Goal: Entertainment & Leisure: Consume media (video, audio)

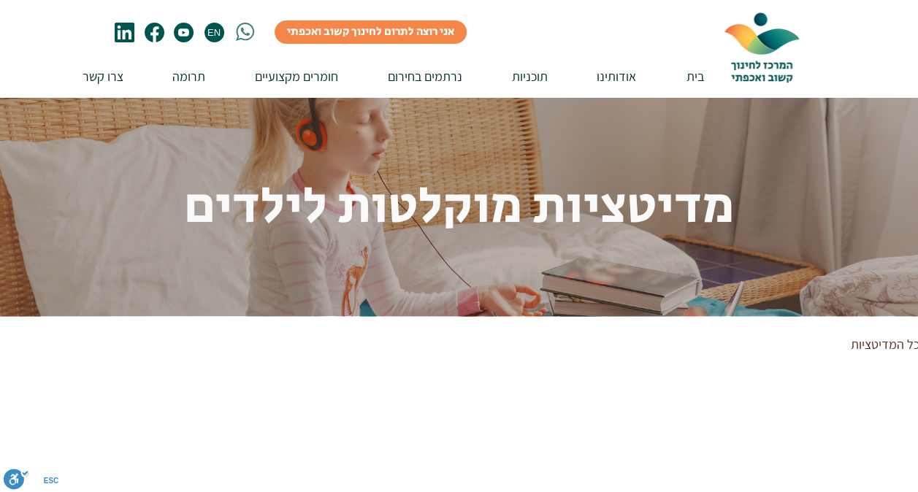
click at [179, 32] on icon "#comp-krd896mt svg [data-color="1"] {fill: #005450;}" at bounding box center [184, 33] width 20 height 20
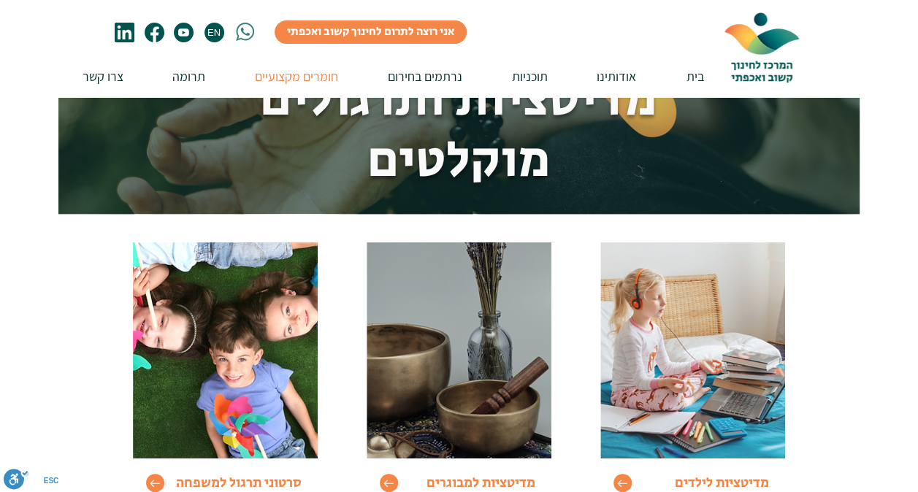
scroll to position [146, 0]
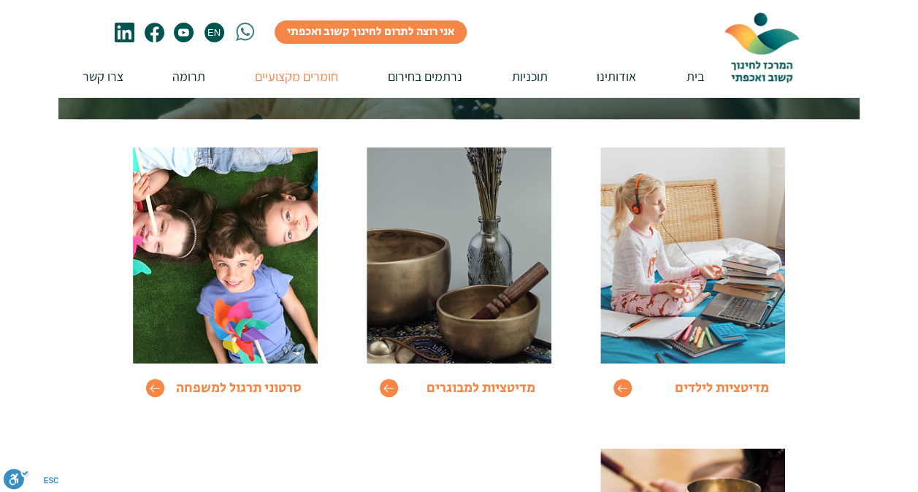
click at [698, 270] on img at bounding box center [692, 256] width 185 height 216
click at [619, 392] on icon "Go to" at bounding box center [622, 388] width 12 height 12
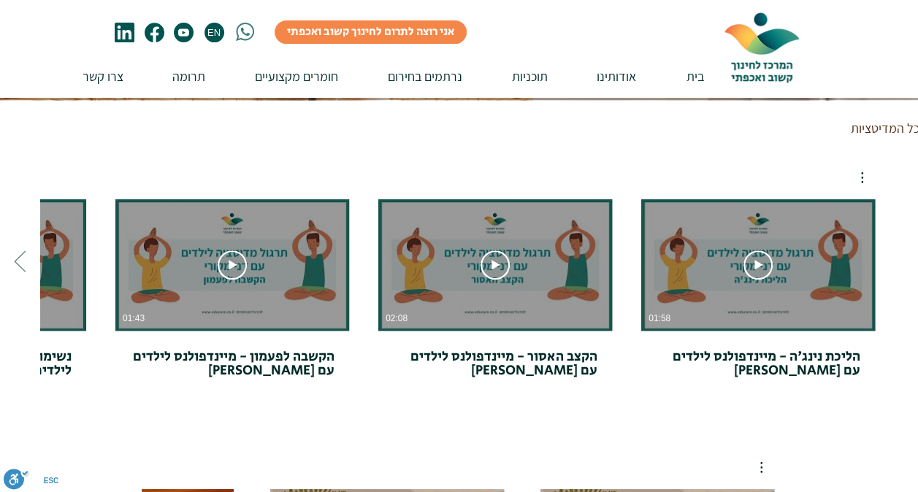
scroll to position [219, 0]
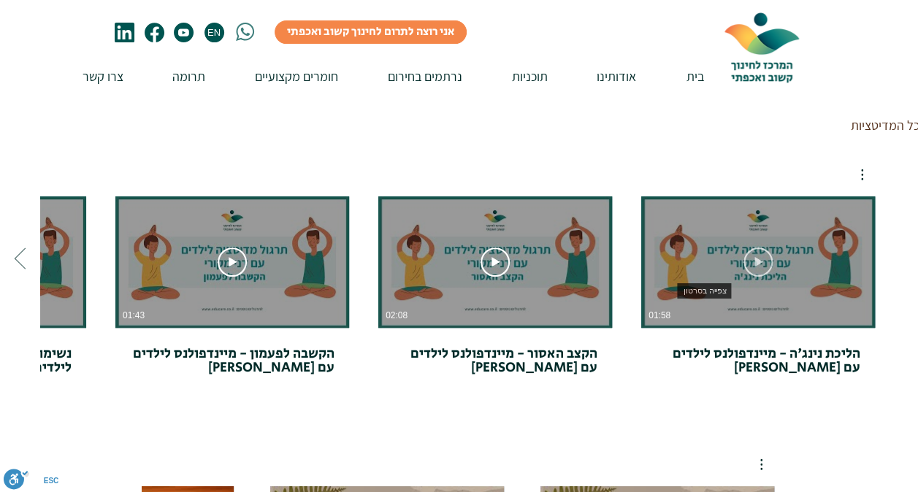
click at [757, 255] on icon "צפייה בסרטון" at bounding box center [758, 262] width 29 height 29
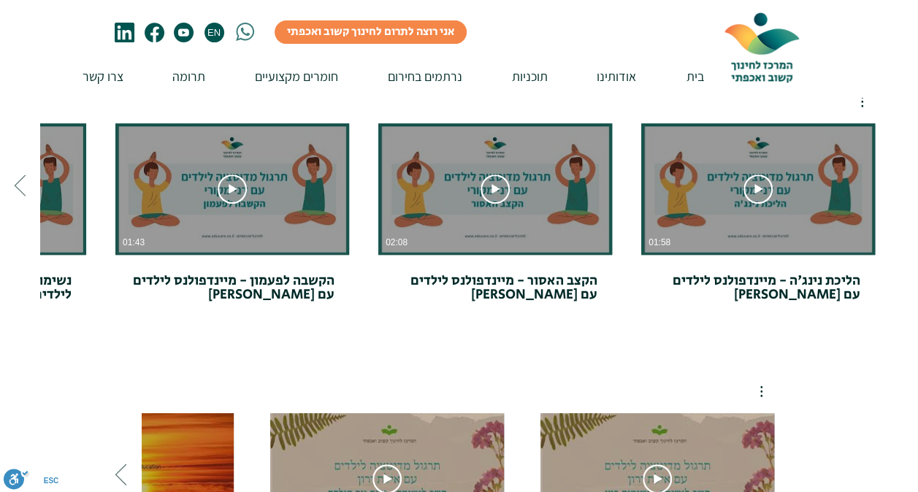
scroll to position [511, 0]
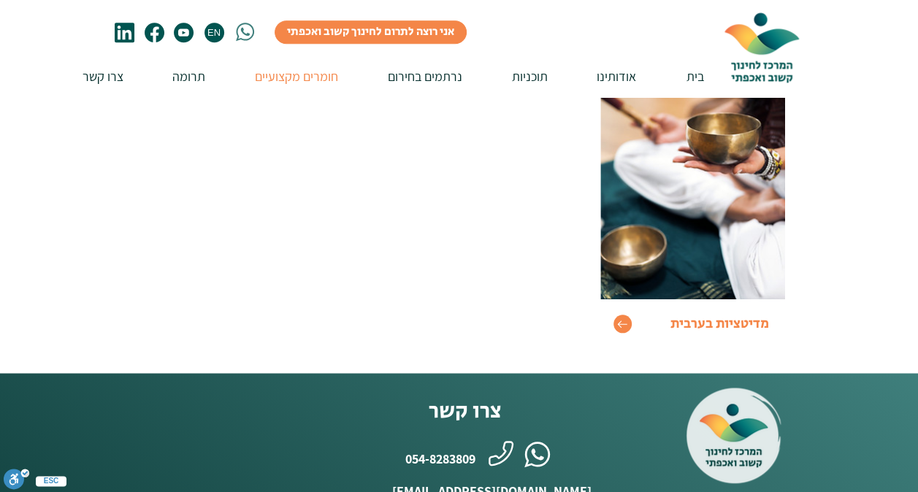
scroll to position [146, 0]
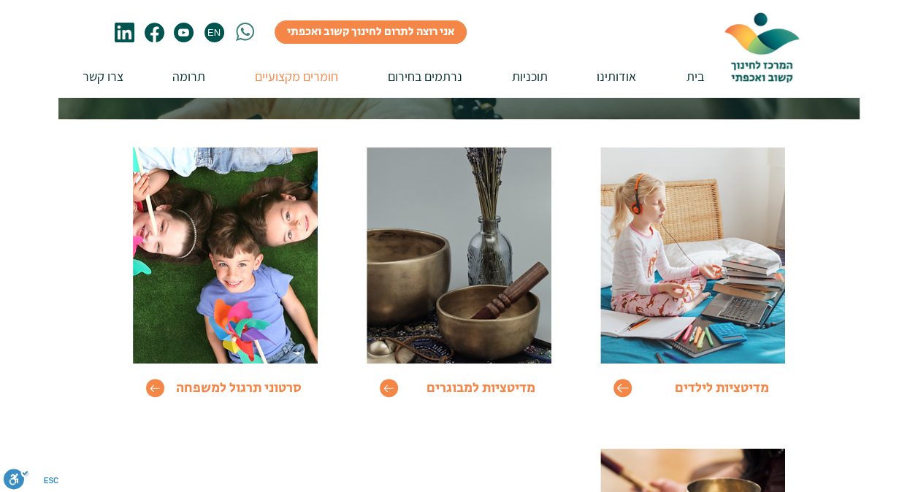
click at [622, 385] on icon "Go to" at bounding box center [622, 388] width 12 height 12
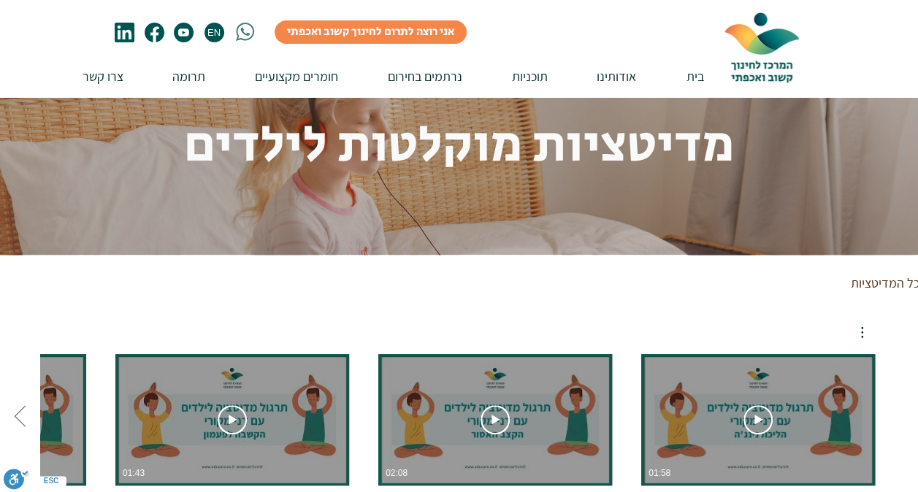
scroll to position [219, 0]
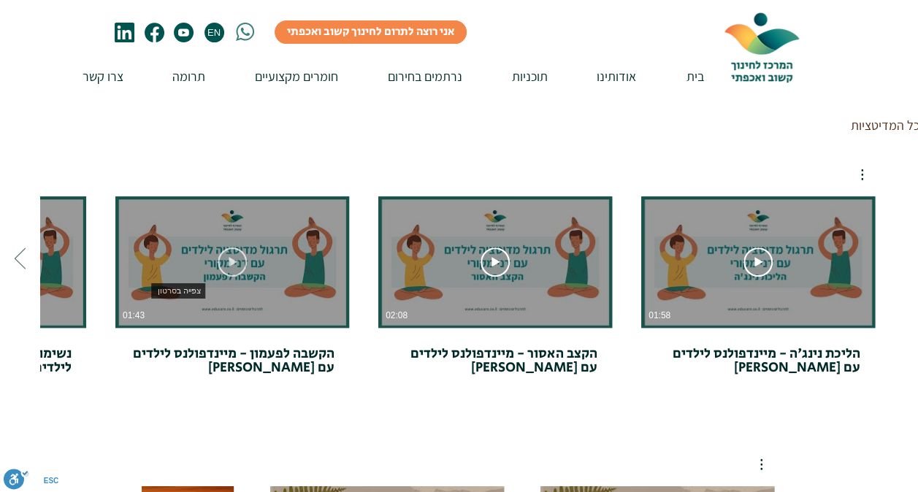
click at [228, 270] on icon "צפייה בסרטון" at bounding box center [232, 262] width 29 height 29
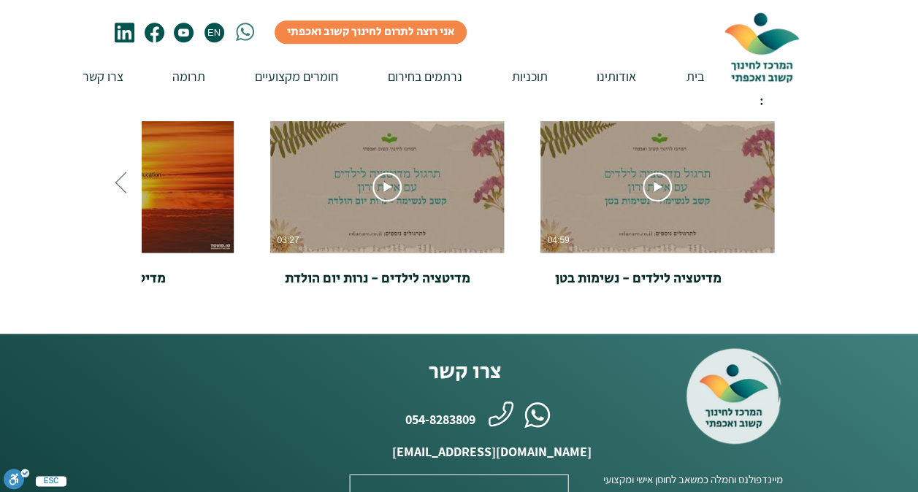
scroll to position [803, 0]
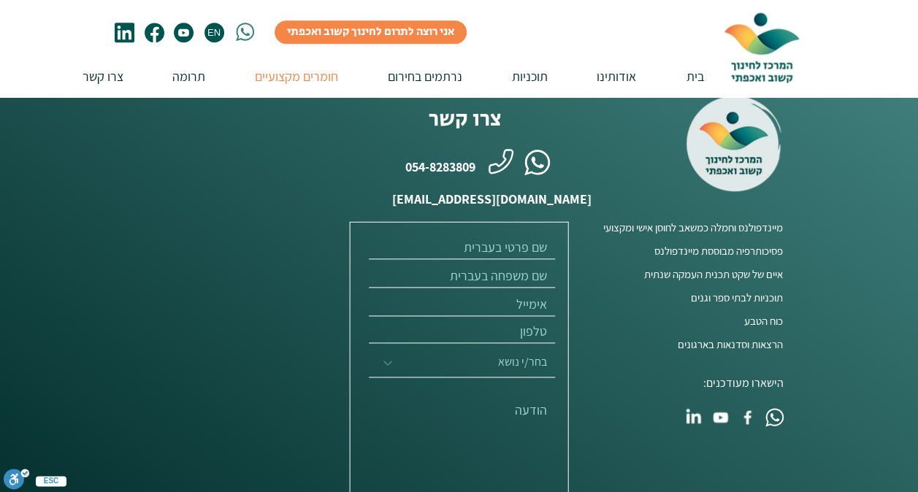
scroll to position [146, 0]
